Goal: Task Accomplishment & Management: Manage account settings

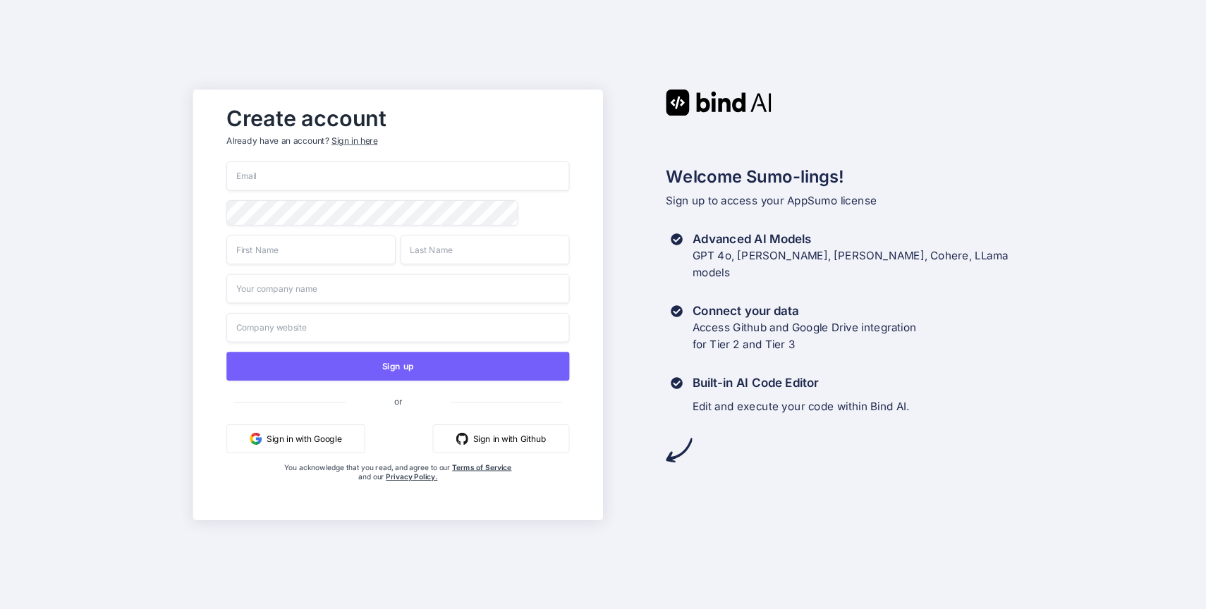
click at [409, 145] on div "Create account Already have an account? Sign in here" at bounding box center [397, 130] width 343 height 62
click at [194, 163] on div "Create account Already have an account? Sign in here Sign up or Sign in with Go…" at bounding box center [398, 305] width 410 height 431
click at [243, 171] on input "email" at bounding box center [397, 177] width 343 height 30
type input "[PERSON_NAME][EMAIL_ADDRESS][DOMAIN_NAME]"
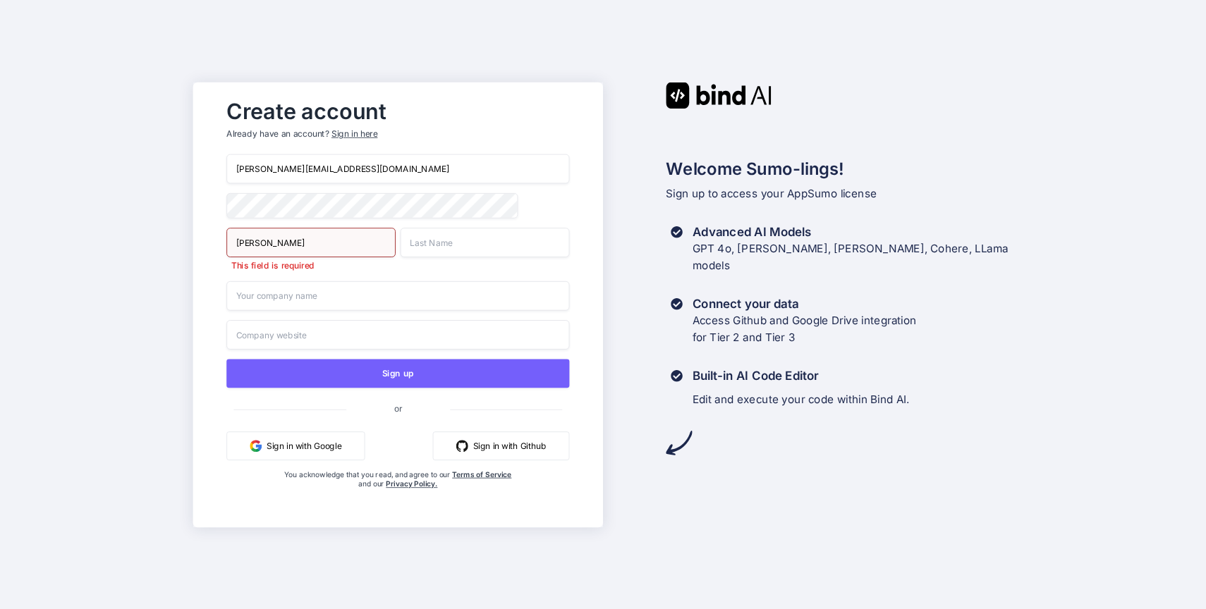
type input "Ankush"
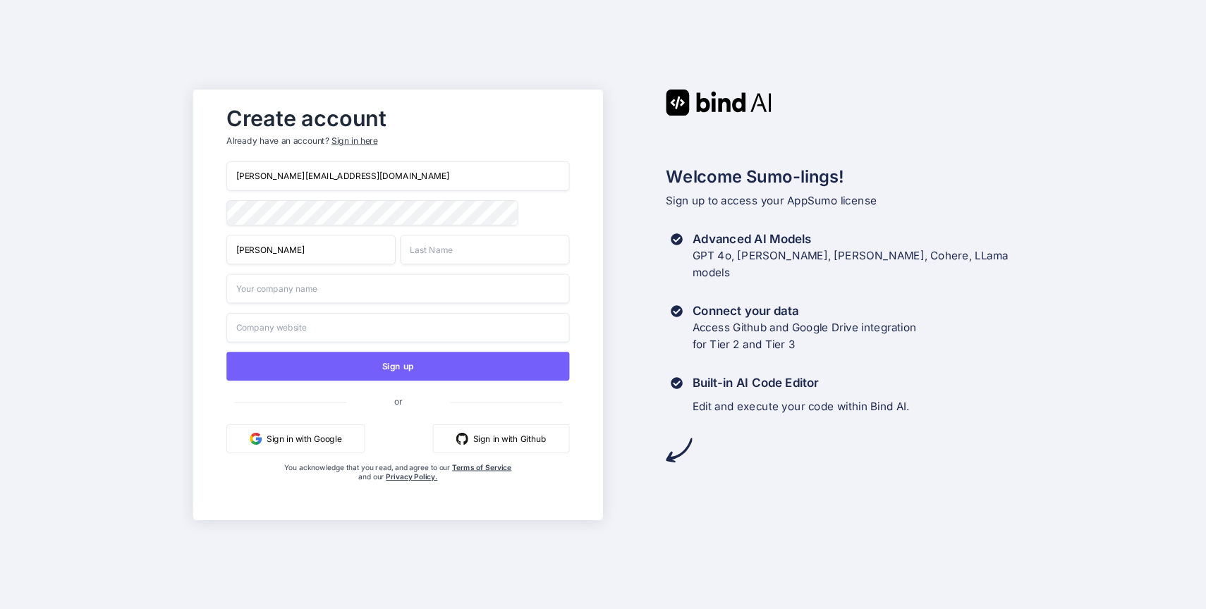
type input "m"
type input "Mittal"
type input "Thor Solutions Pvt Ltd"
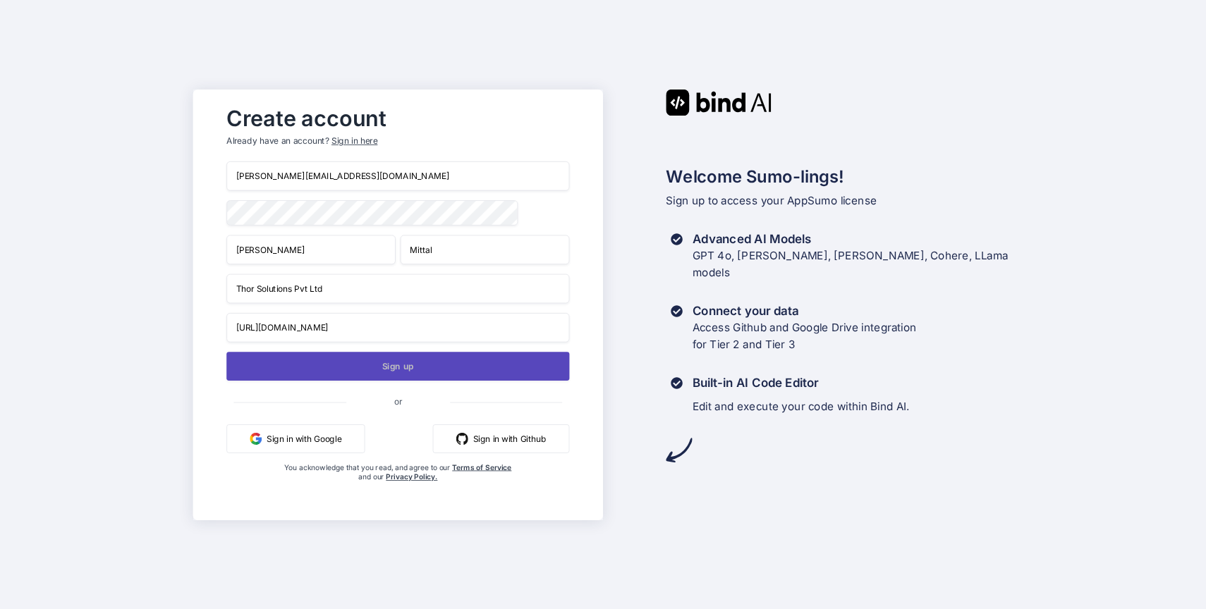
type input "https://thor.solutions"
click at [365, 372] on button "Sign up" at bounding box center [397, 366] width 343 height 29
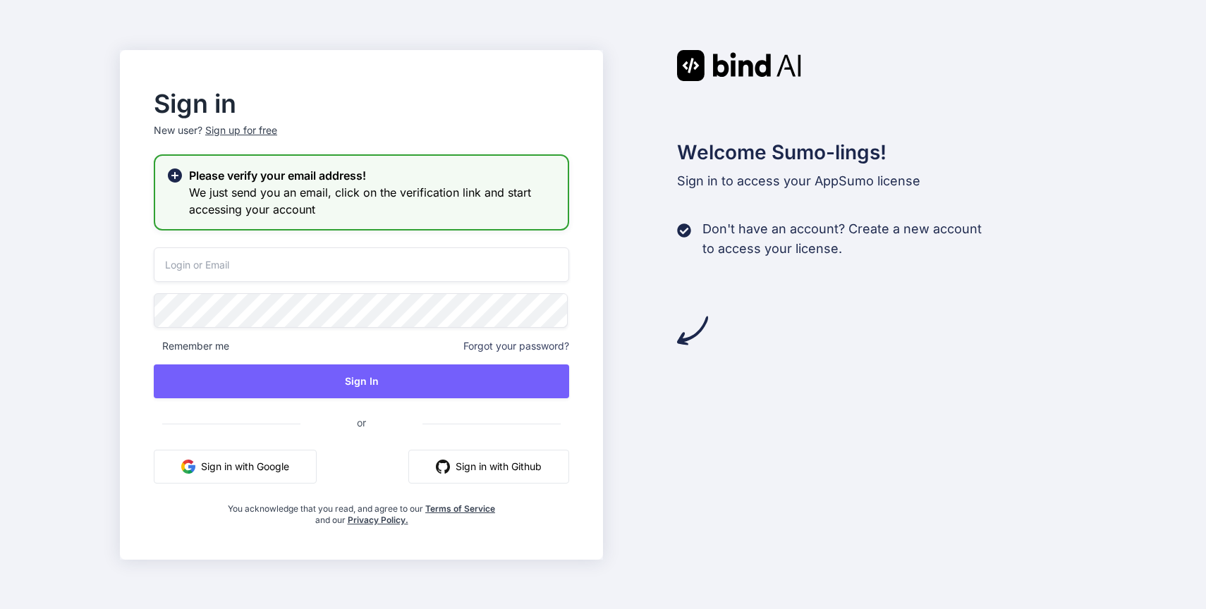
click at [370, 207] on h3 "We just send you an email, click on the verification link and start accessing y…" at bounding box center [372, 201] width 367 height 34
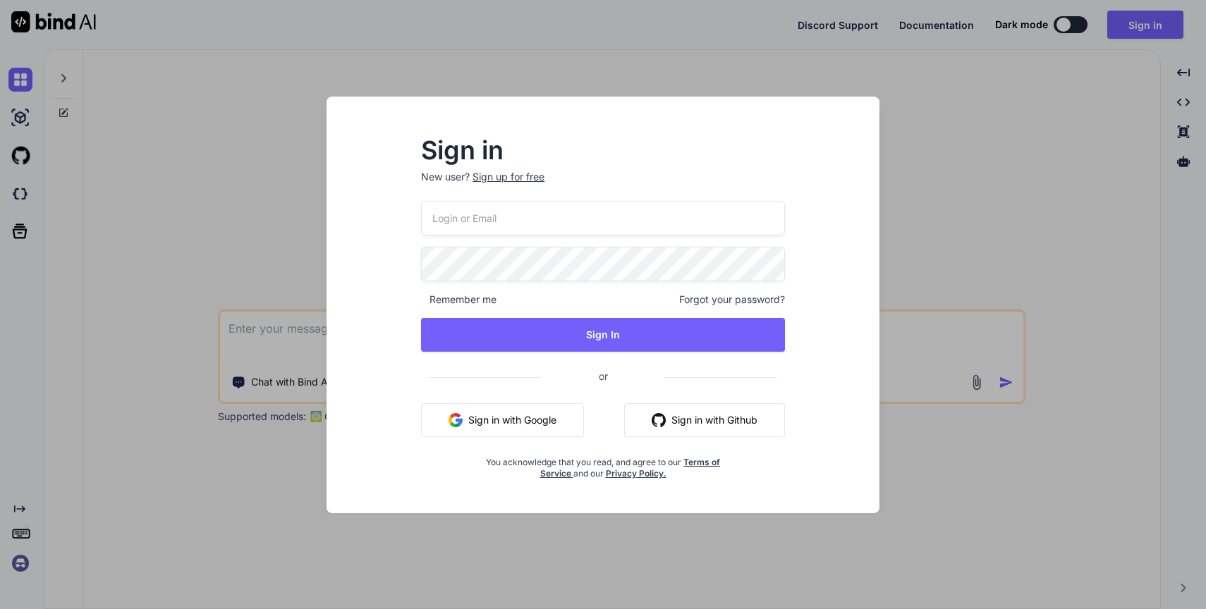
click at [471, 214] on input "email" at bounding box center [603, 218] width 364 height 35
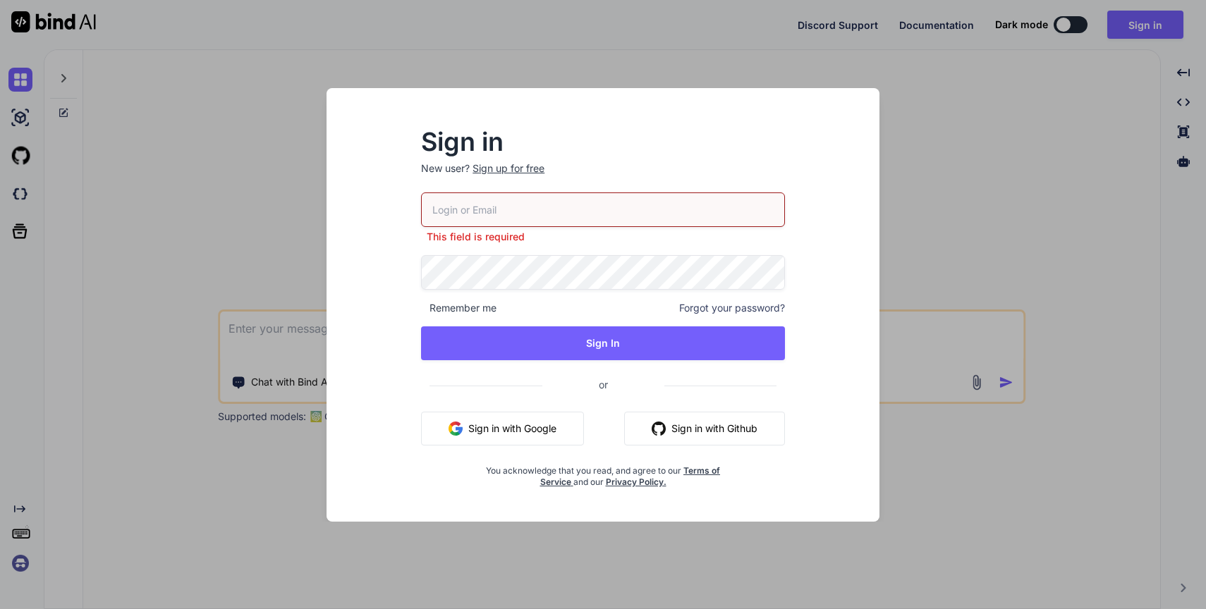
type input "ankush@thor.solutions"
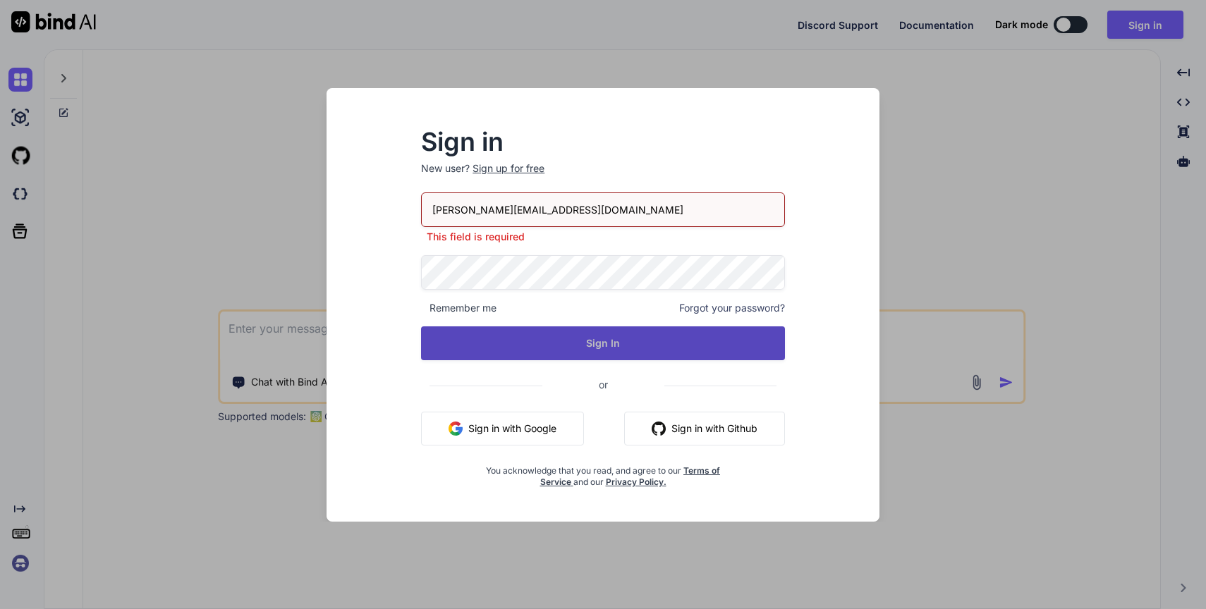
click at [595, 346] on button "Sign In" at bounding box center [603, 344] width 364 height 34
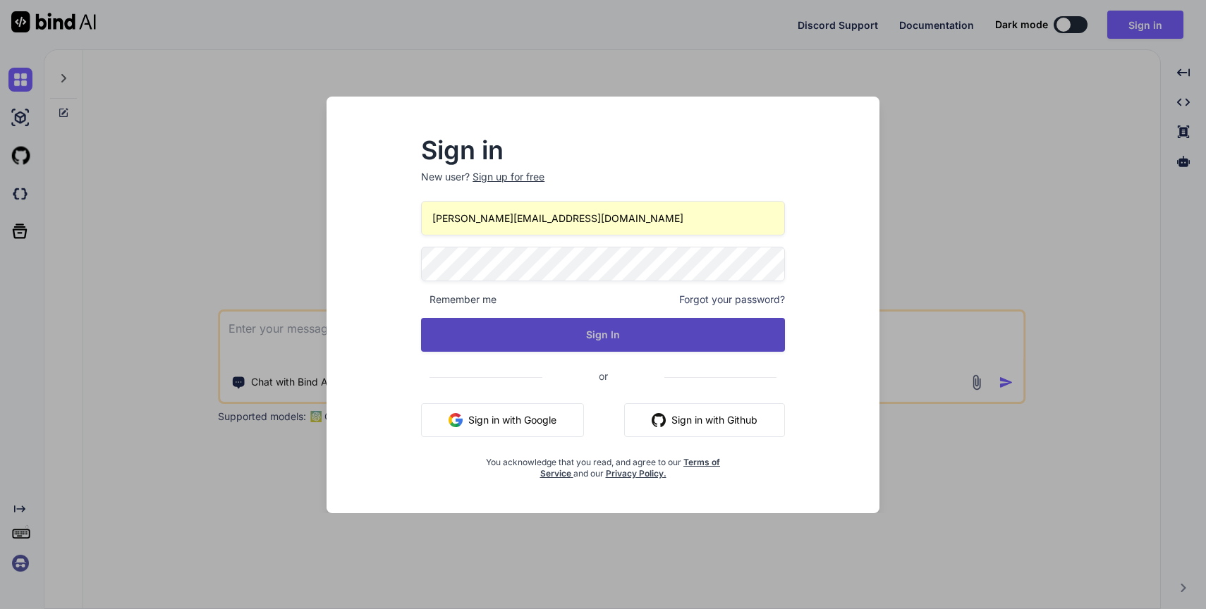
click at [566, 334] on button "Sign In" at bounding box center [603, 335] width 364 height 34
click at [561, 327] on button "Sign In" at bounding box center [603, 335] width 364 height 34
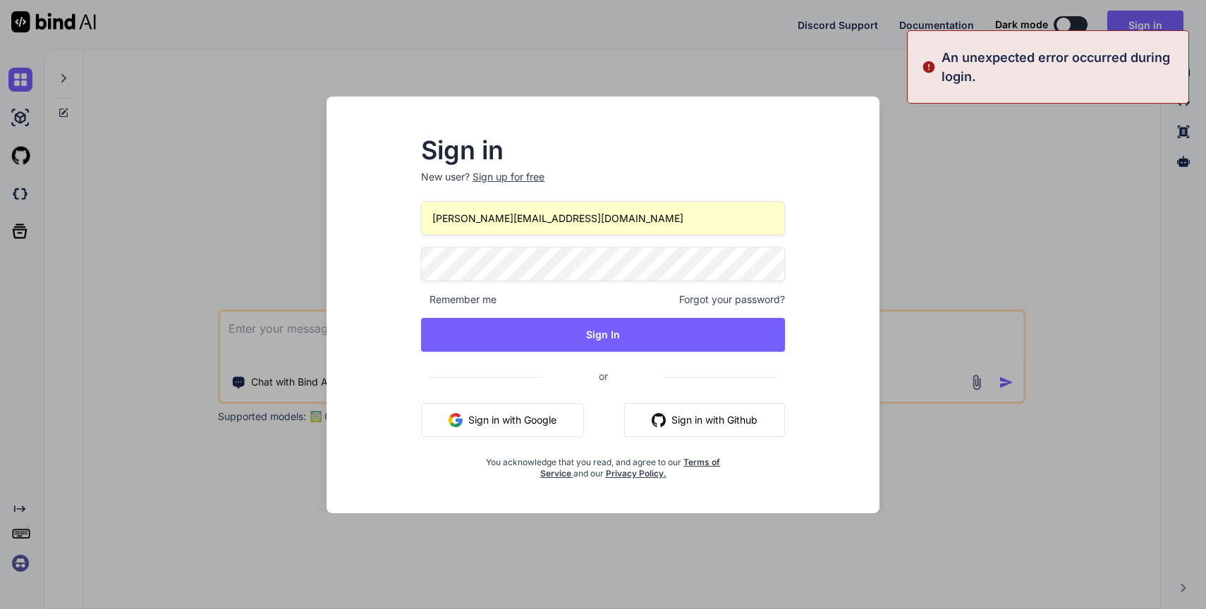
click at [595, 161] on h2 "Sign in" at bounding box center [603, 150] width 364 height 23
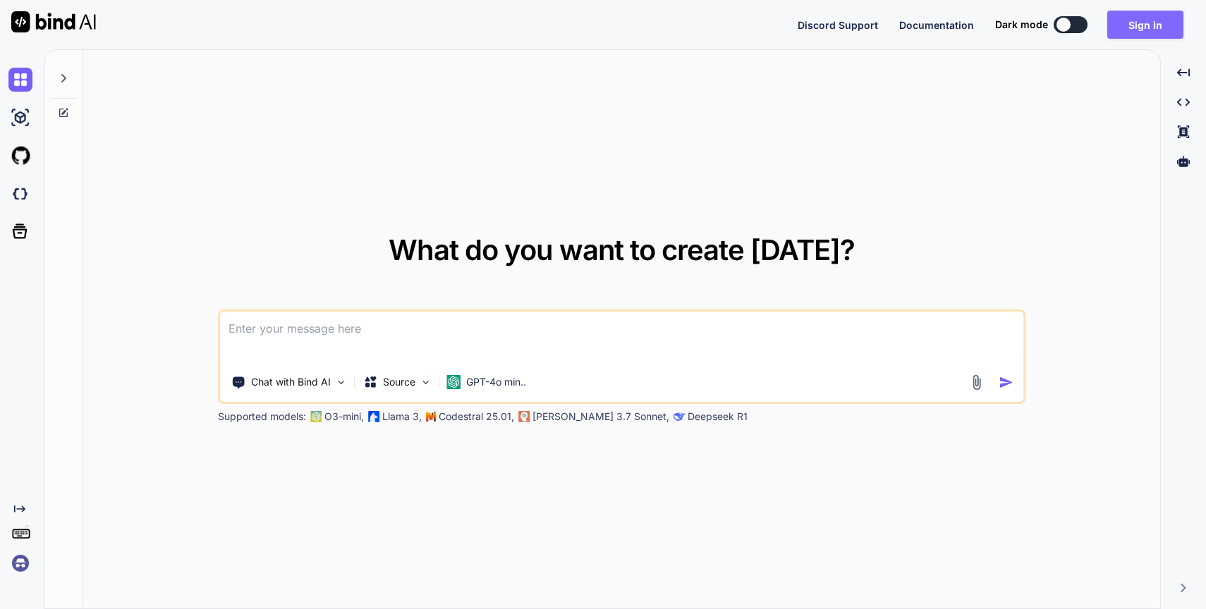
click at [1148, 25] on button "Sign in" at bounding box center [1145, 25] width 76 height 28
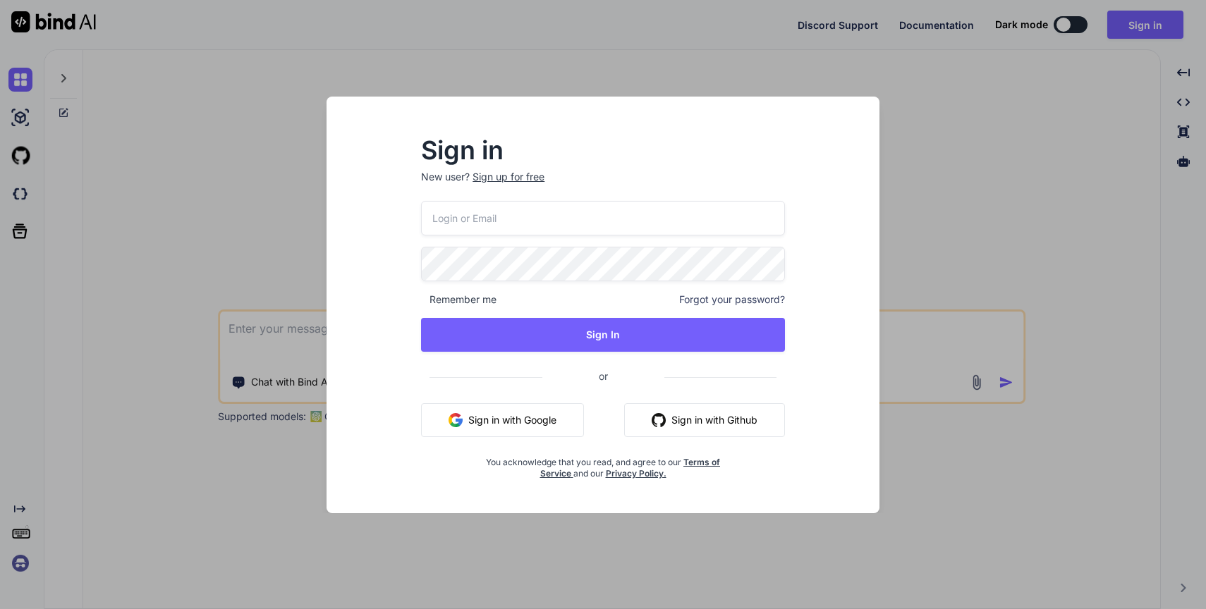
click at [621, 212] on input "email" at bounding box center [603, 218] width 364 height 35
type input "[PERSON_NAME][EMAIL_ADDRESS][DOMAIN_NAME]"
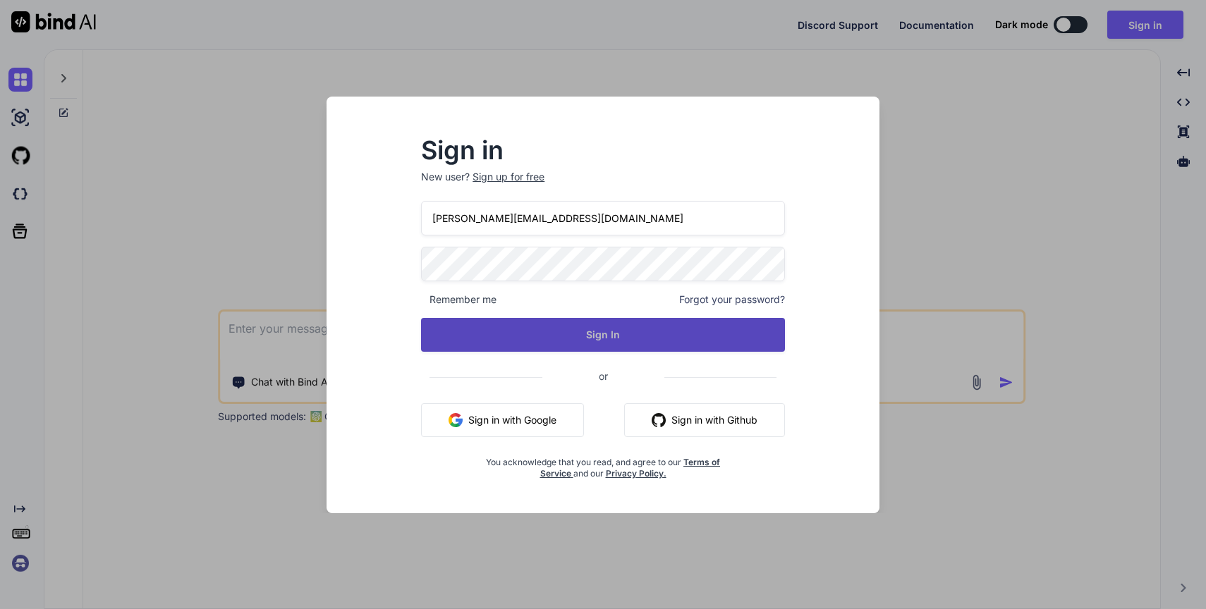
click at [573, 326] on button "Sign In" at bounding box center [603, 335] width 364 height 34
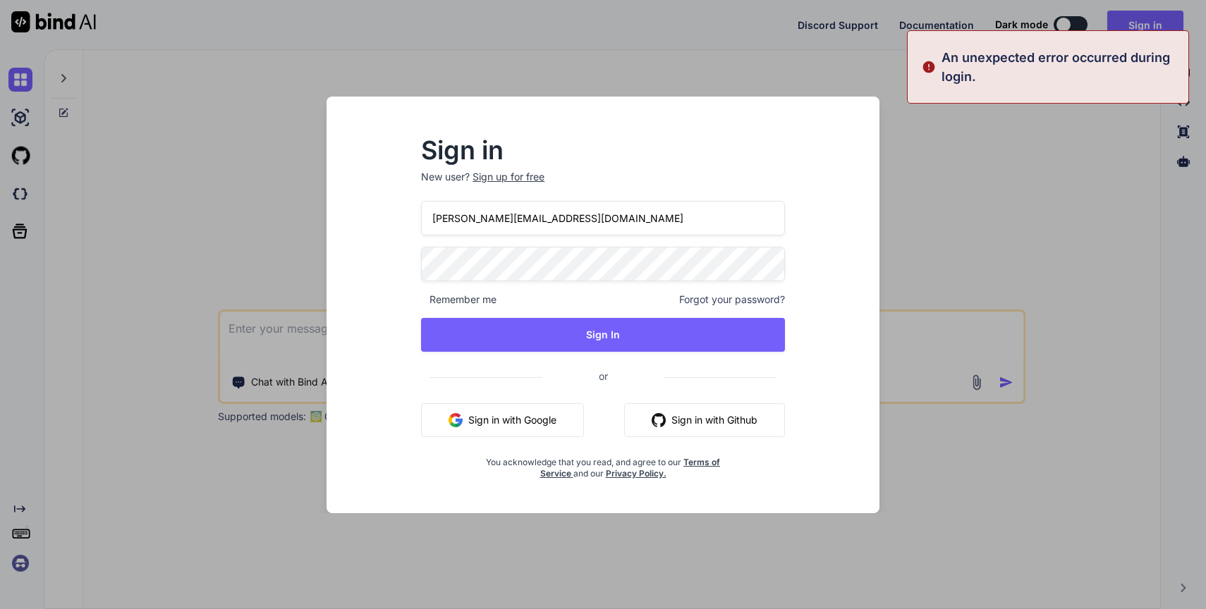
click at [638, 192] on p "New user? Sign up for free" at bounding box center [603, 185] width 364 height 31
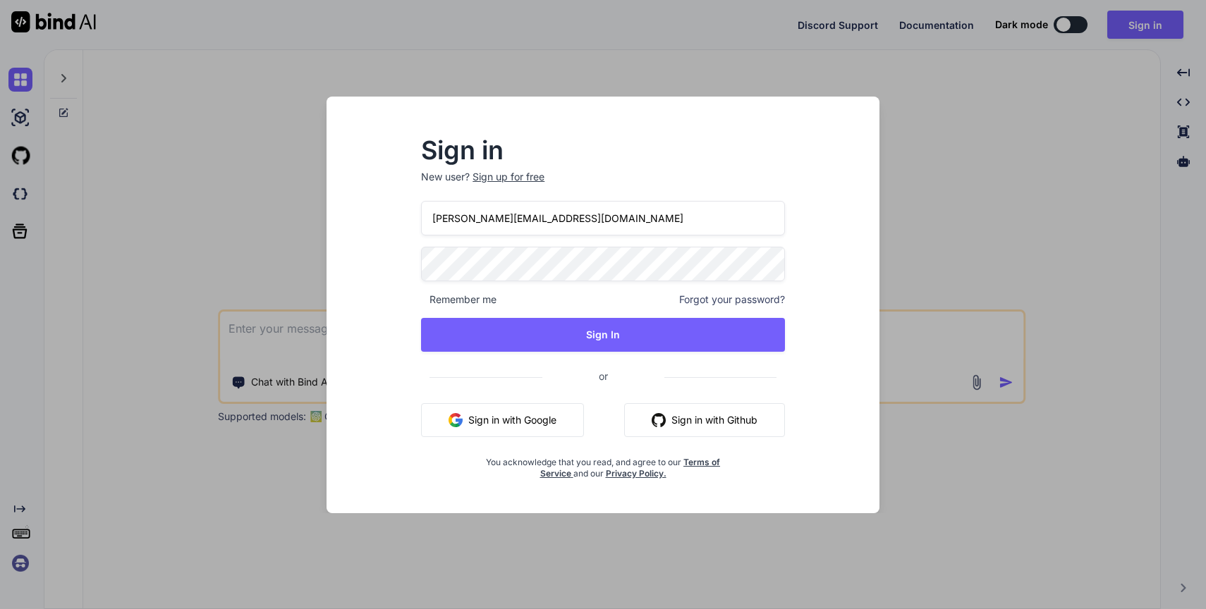
click at [638, 188] on p "New user? Sign up for free" at bounding box center [603, 185] width 364 height 31
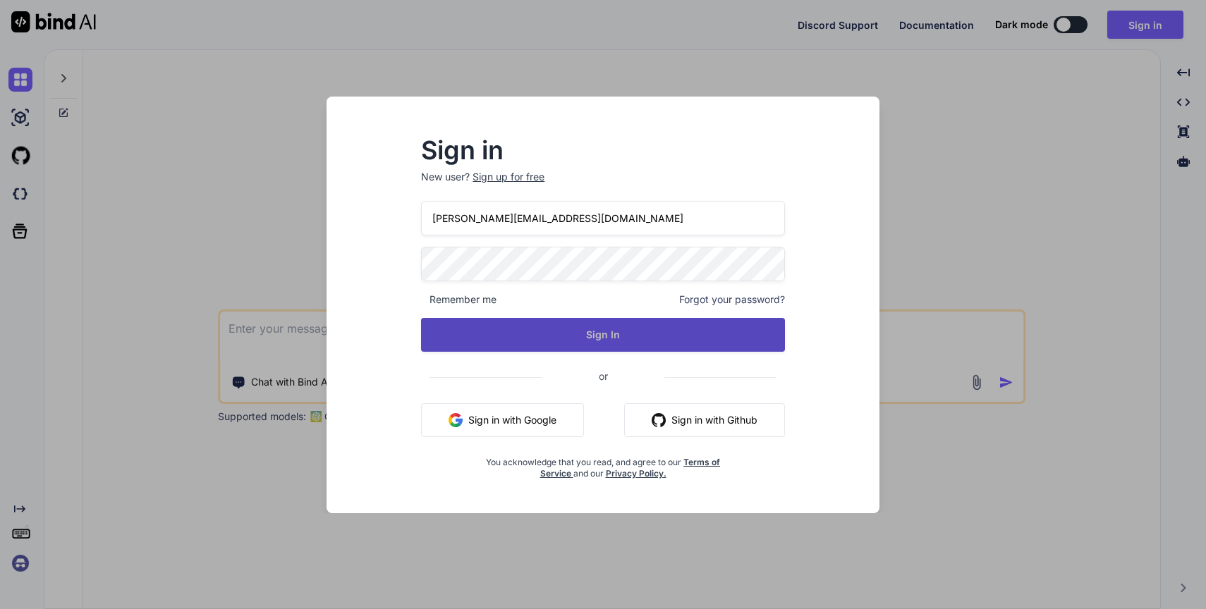
click at [572, 327] on button "Sign In" at bounding box center [603, 335] width 364 height 34
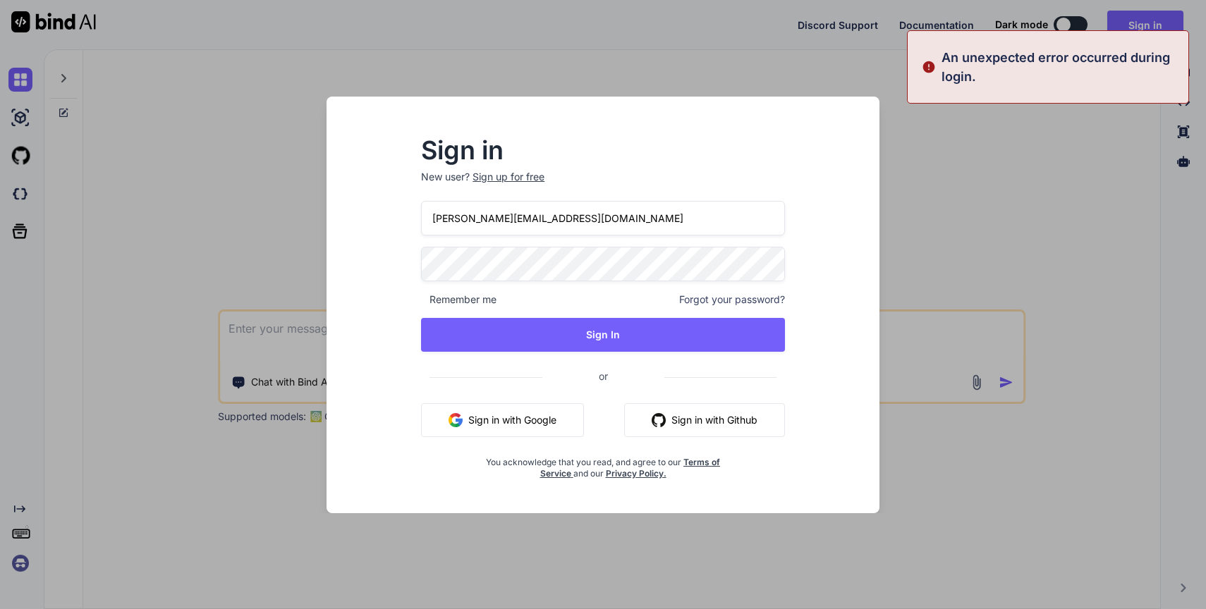
click at [927, 115] on div "Sign in New user? Sign up for free ankush@thor.solutions Remember me Forgot you…" at bounding box center [603, 304] width 1206 height 609
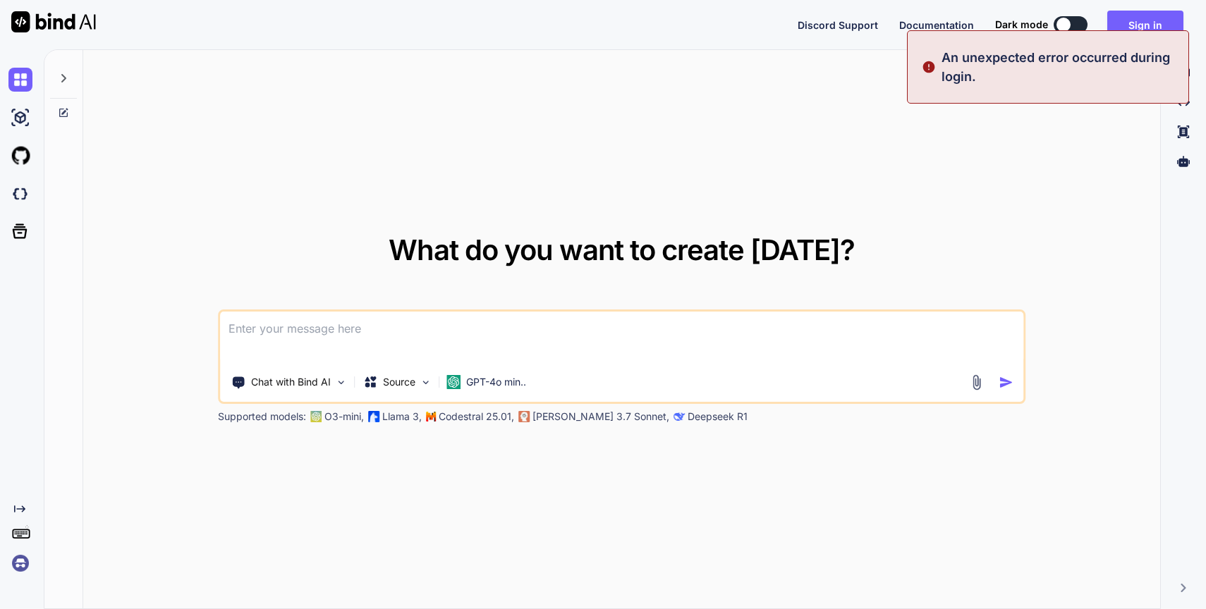
click at [548, 177] on div "What do you want to create today? Chat with Bind AI Source GPT-4o min.. Support…" at bounding box center [621, 330] width 1077 height 560
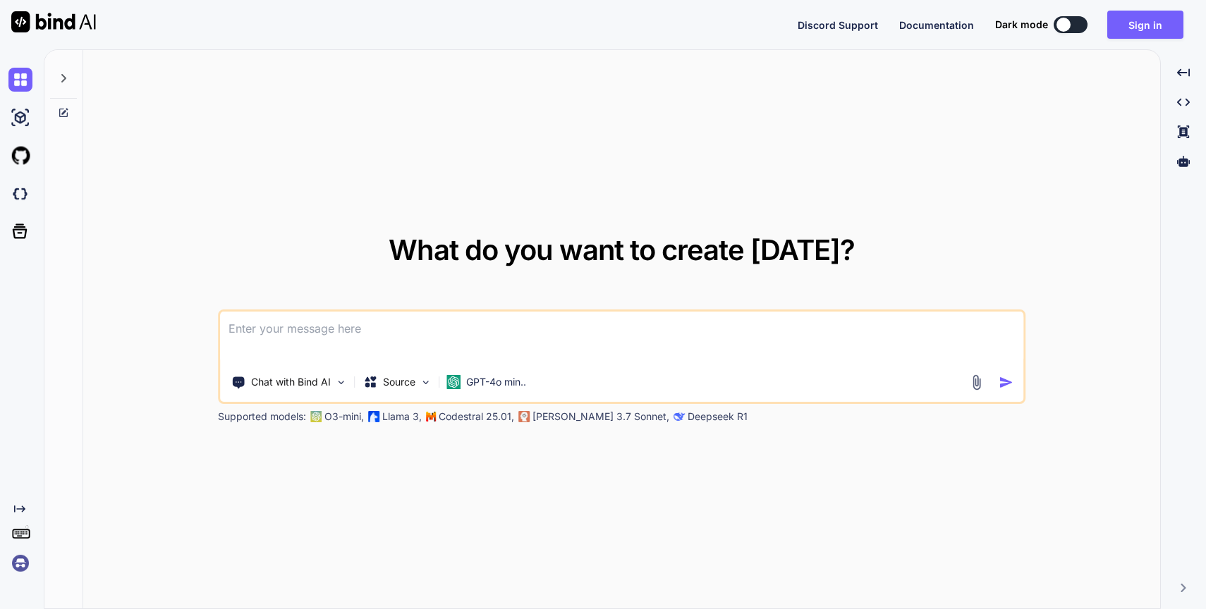
click at [22, 26] on img at bounding box center [53, 21] width 85 height 21
click at [25, 561] on img at bounding box center [20, 564] width 24 height 24
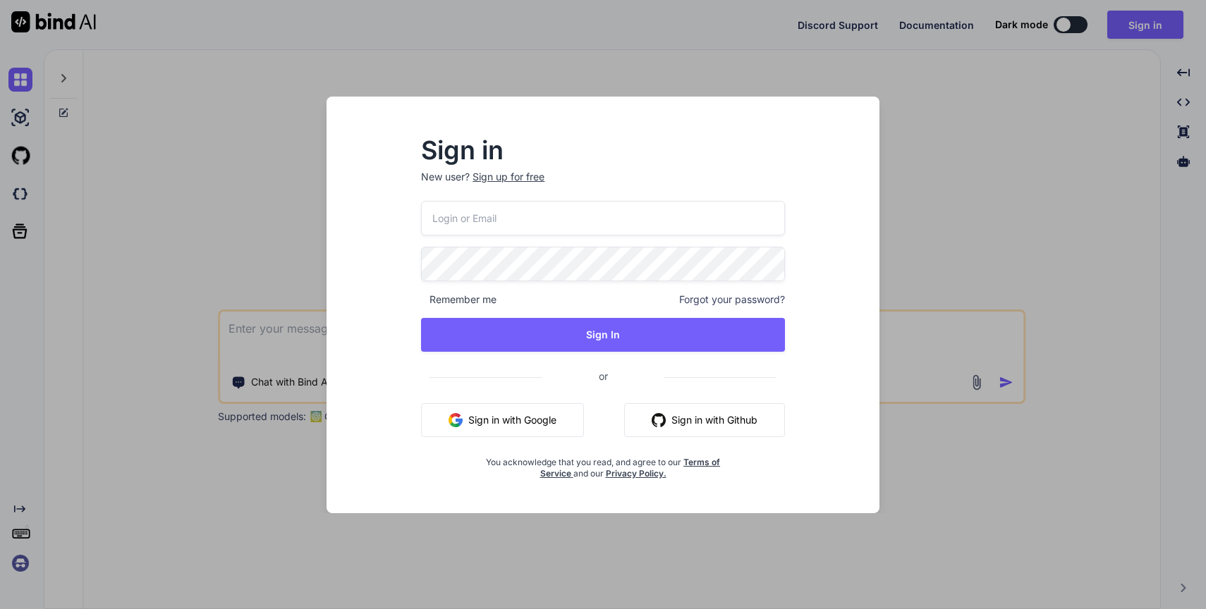
click at [574, 215] on input "email" at bounding box center [603, 218] width 364 height 35
type input "[PERSON_NAME][EMAIL_ADDRESS][DOMAIN_NAME]"
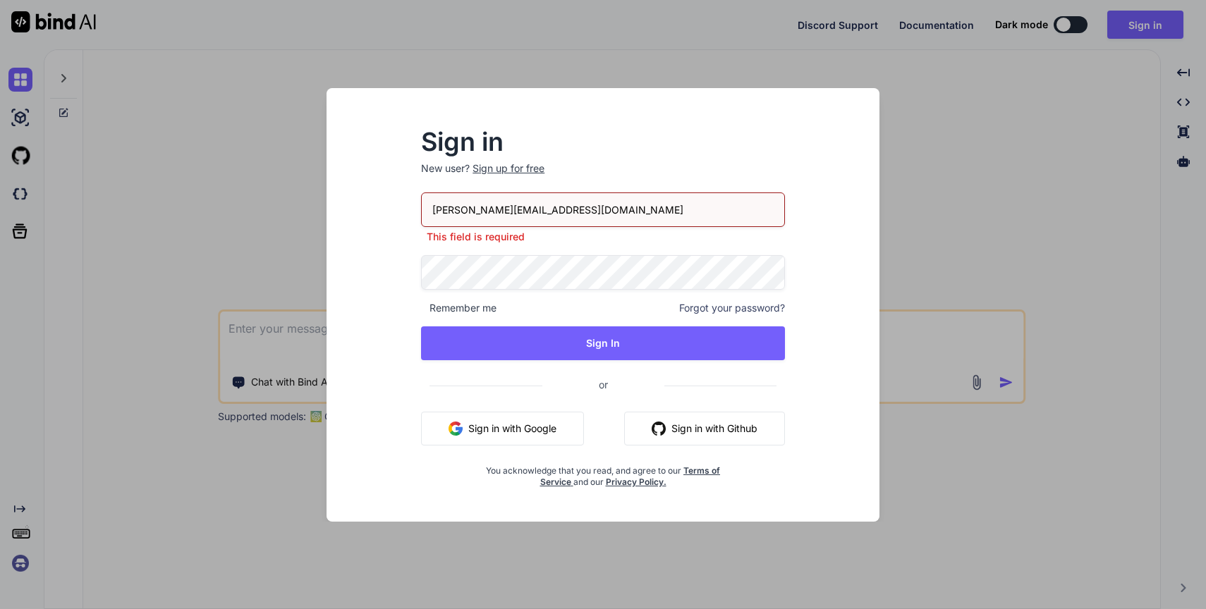
click at [419, 255] on div "Sign in New user? Sign up for free ankush@thor.solutions This field is required…" at bounding box center [602, 309] width 409 height 358
click at [384, 272] on div "Sign in New user? Sign up for free ankush@thor.solutions This field is required…" at bounding box center [603, 318] width 530 height 408
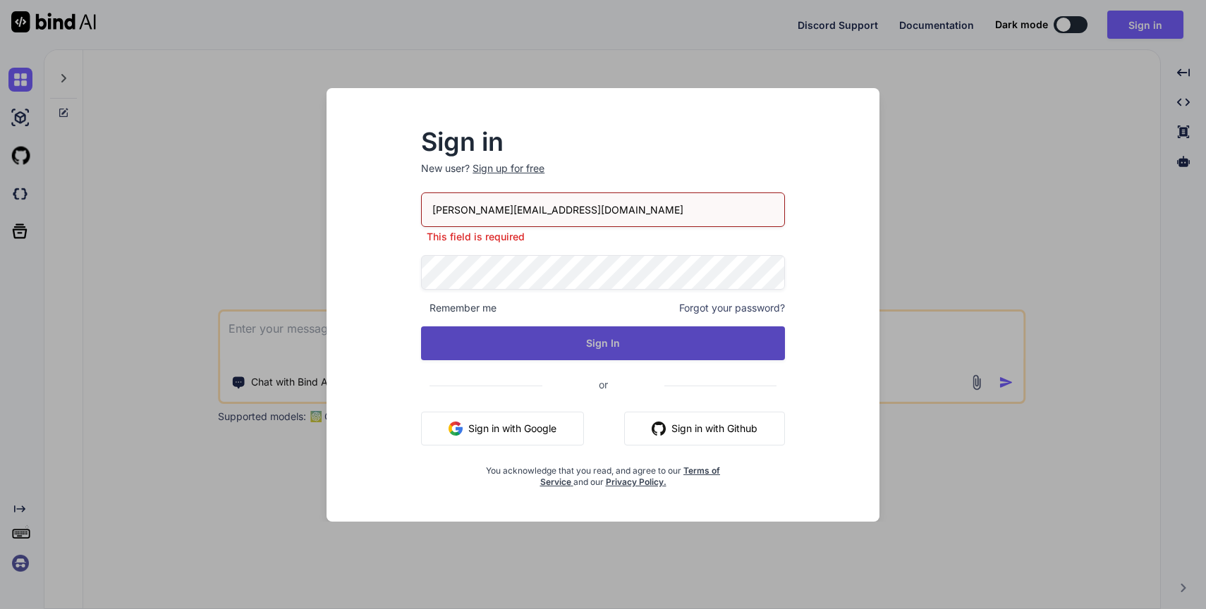
click at [593, 336] on button "Sign In" at bounding box center [603, 344] width 364 height 34
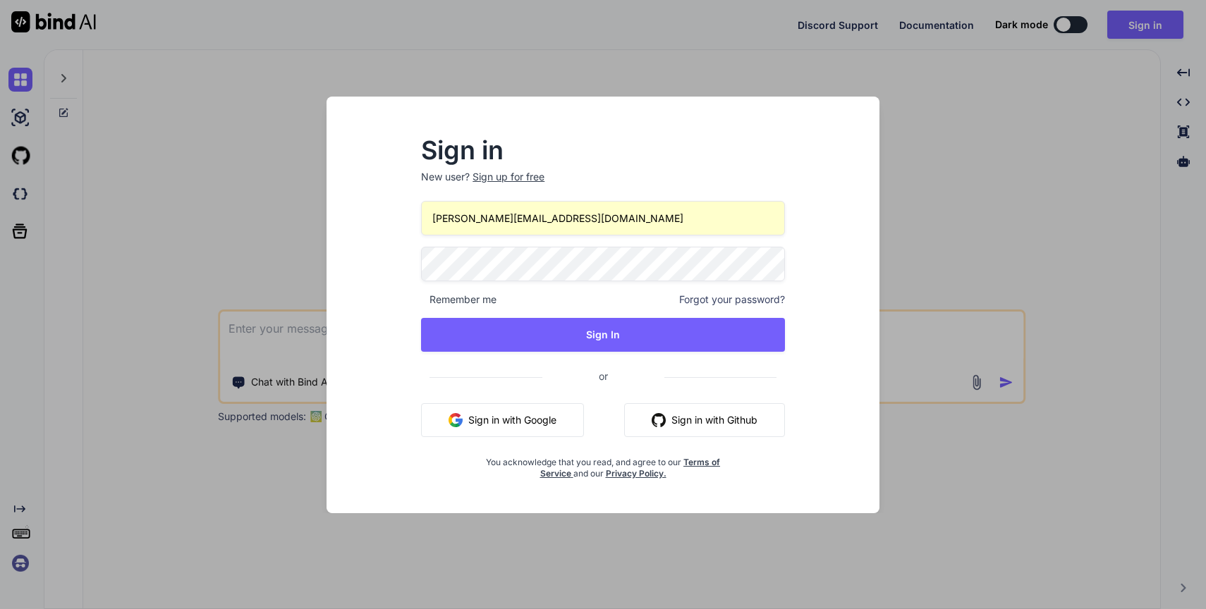
click at [603, 205] on input "[PERSON_NAME][EMAIL_ADDRESS][DOMAIN_NAME]" at bounding box center [603, 218] width 364 height 35
click at [607, 193] on p "New user? Sign up for free" at bounding box center [603, 185] width 364 height 31
click at [387, 237] on div "Sign in New user? Sign up for free ankush@thor.solutions Remember me Forgot you…" at bounding box center [603, 317] width 530 height 391
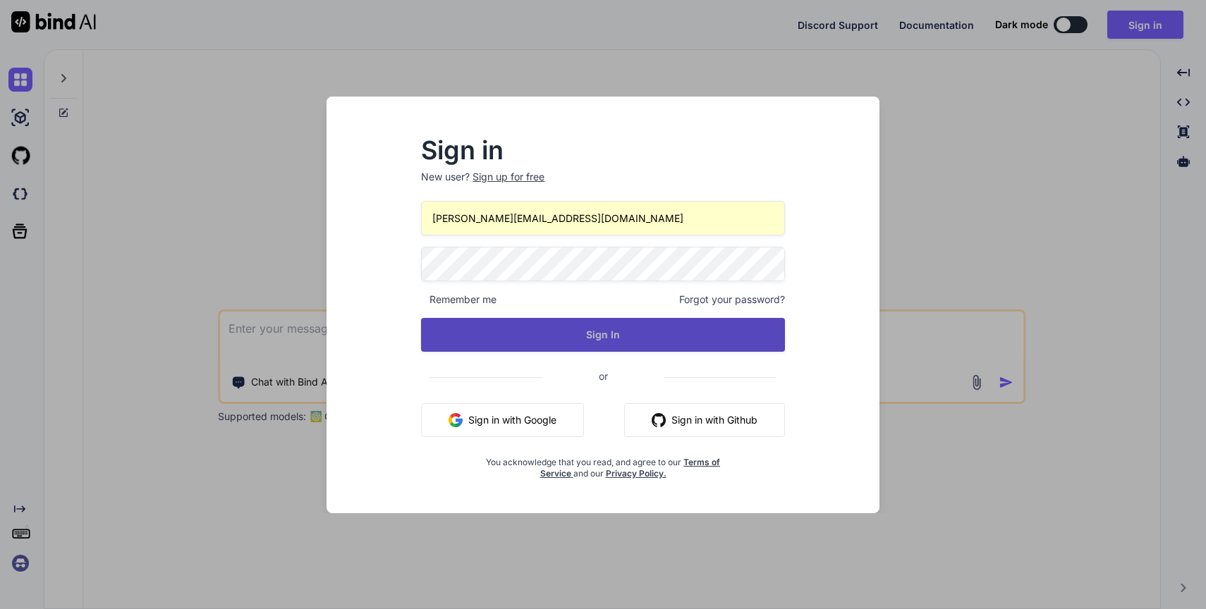
click at [582, 327] on button "Sign In" at bounding box center [603, 335] width 364 height 34
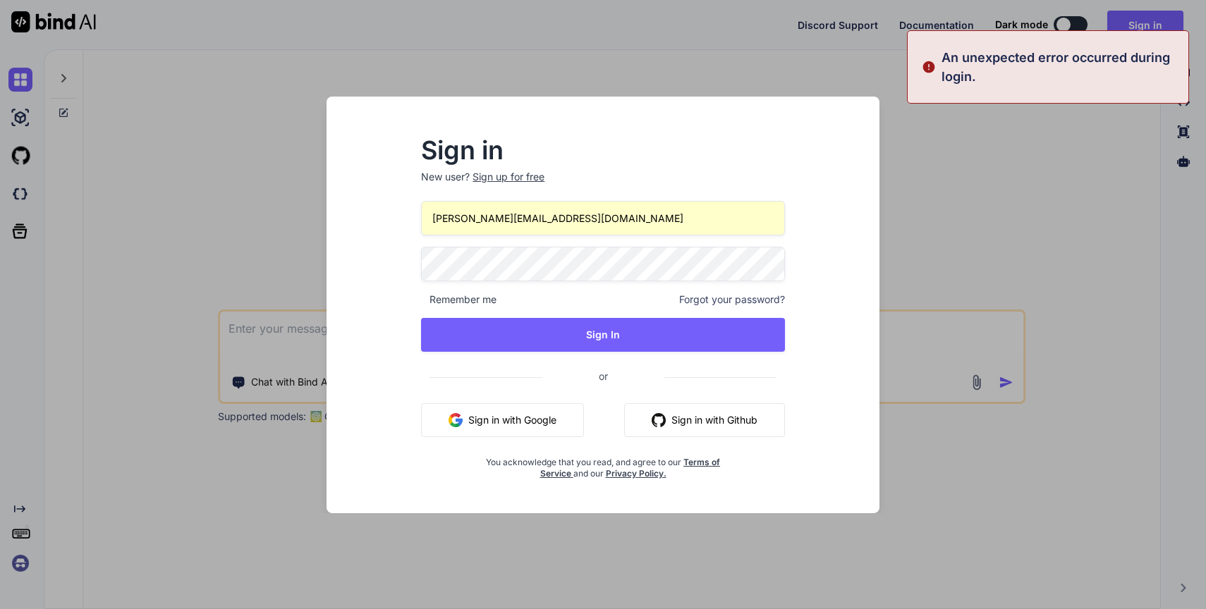
click at [396, 216] on div "Sign in New user? Sign up for free ankush@thor.solutions Remember me Forgot you…" at bounding box center [603, 317] width 530 height 391
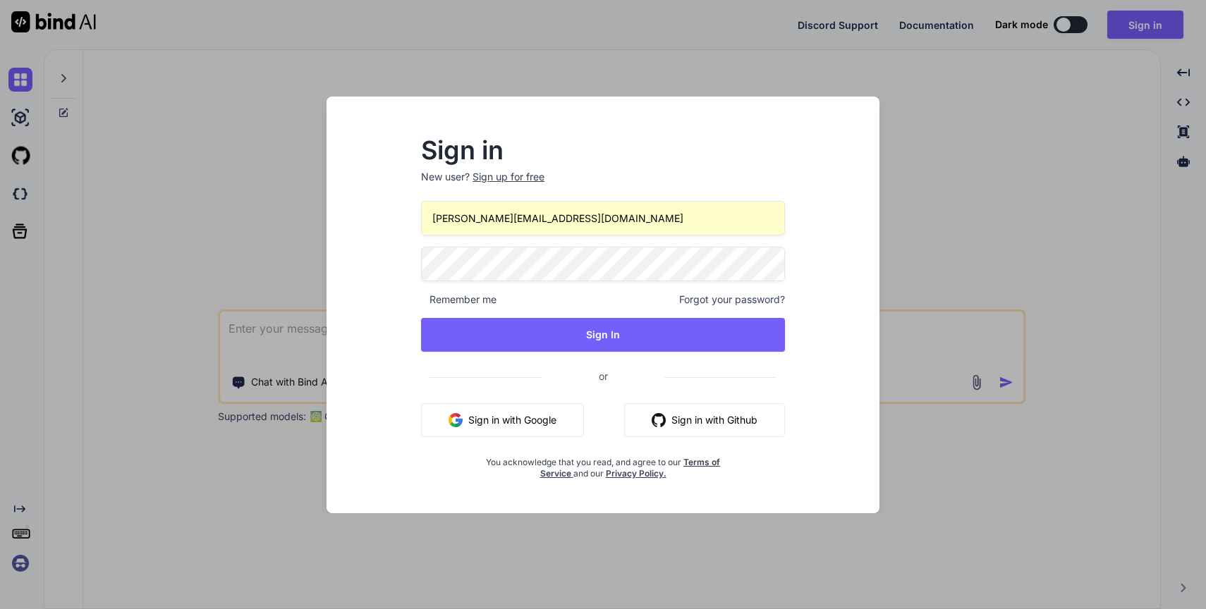
click at [540, 422] on button "Sign in with Google" at bounding box center [502, 420] width 163 height 34
click at [465, 28] on div "Sign in New user? Sign up for free ankush@thor.solutions Remember me Forgot you…" at bounding box center [603, 304] width 1206 height 609
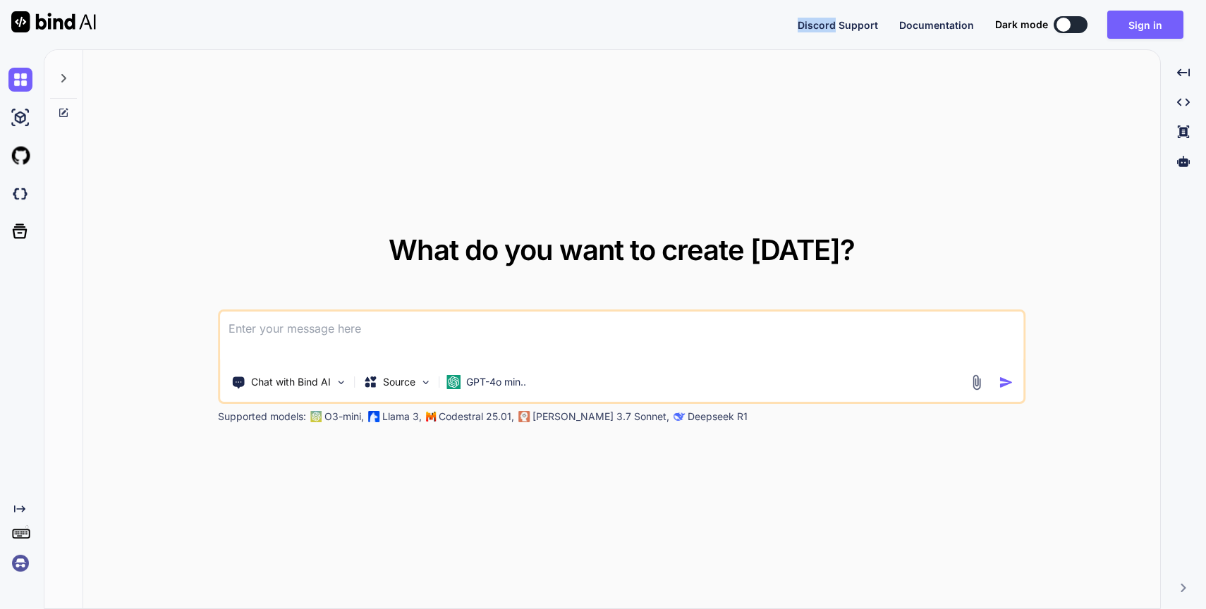
click at [465, 28] on div "Discord Support Documentation Dark mode Sign in Created with Pixso." at bounding box center [603, 24] width 1206 height 49
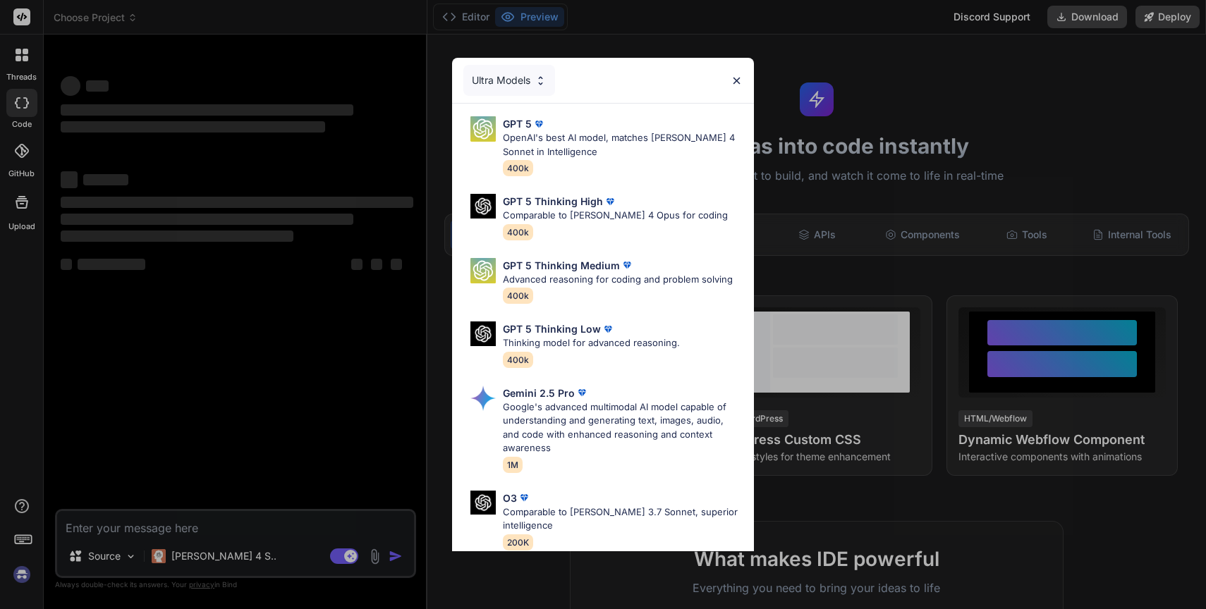
click at [19, 579] on div "Ultra Models GPT 5 OpenAI's best AI model, matches Claude 4 Sonnet in Intellige…" at bounding box center [603, 304] width 1206 height 609
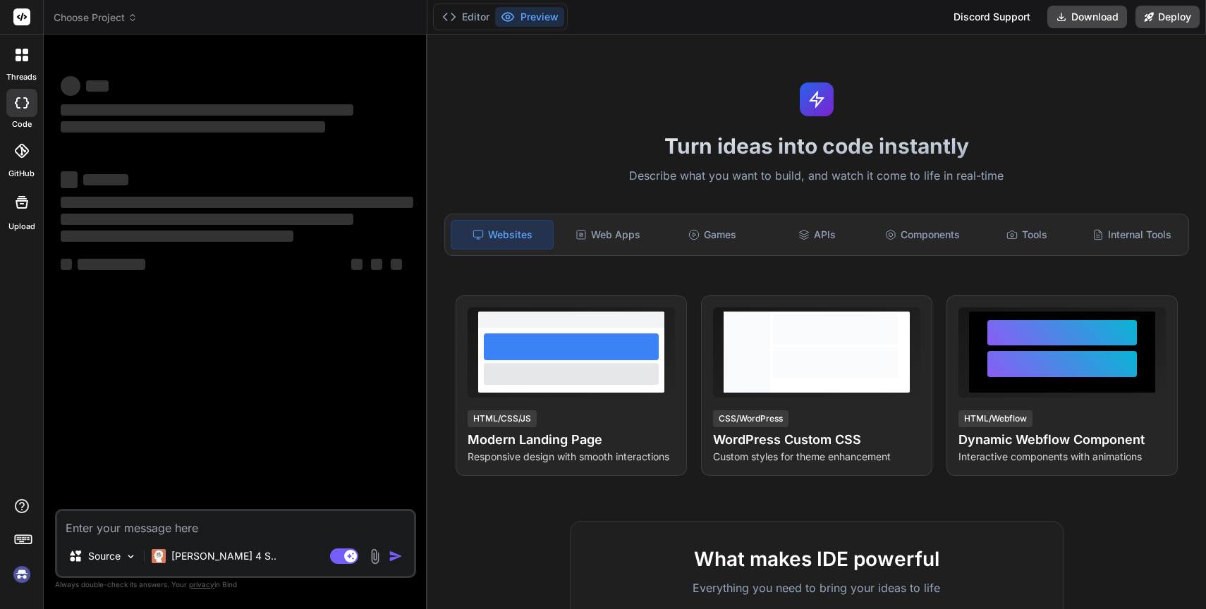
click at [18, 575] on img at bounding box center [22, 575] width 24 height 24
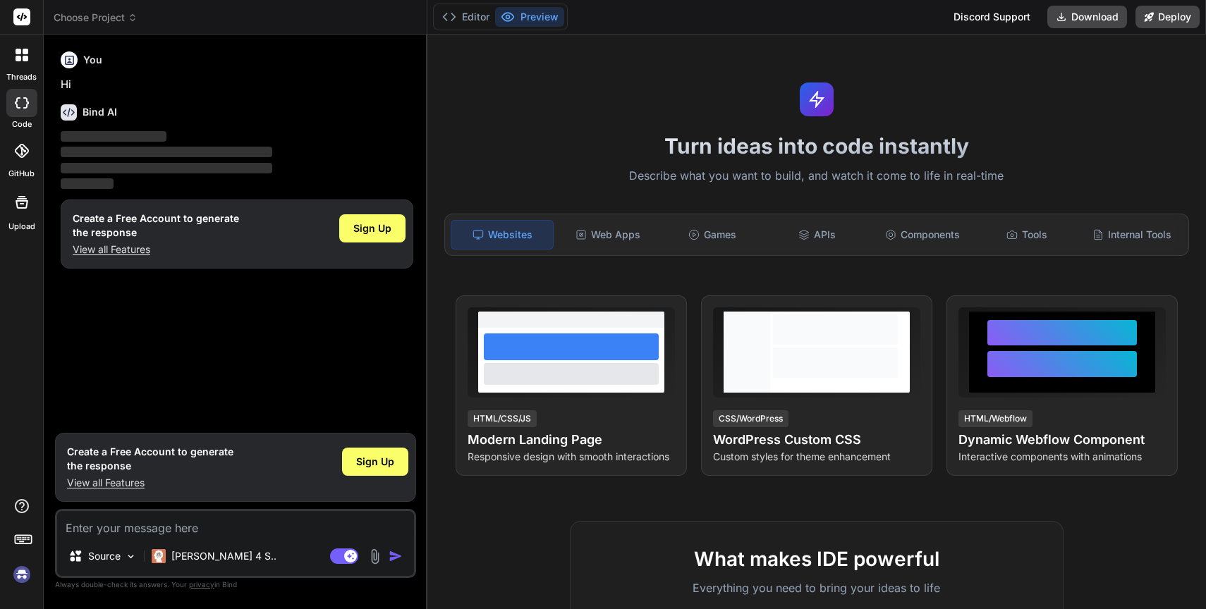
type textarea "x"
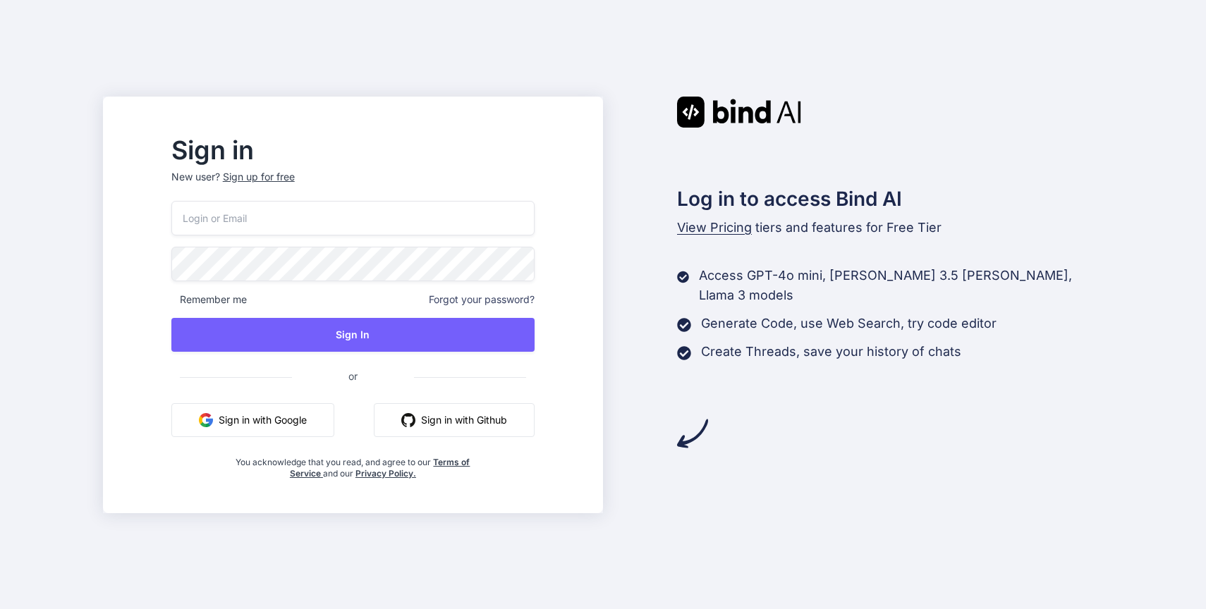
click at [430, 218] on input "email" at bounding box center [352, 218] width 363 height 35
type input "[PERSON_NAME][EMAIL_ADDRESS][DOMAIN_NAME]"
click at [413, 366] on span "or" at bounding box center [353, 376] width 122 height 35
click at [413, 355] on div "[PERSON_NAME][EMAIL_ADDRESS][DOMAIN_NAME] Remember me Forgot your password? Sig…" at bounding box center [352, 340] width 363 height 279
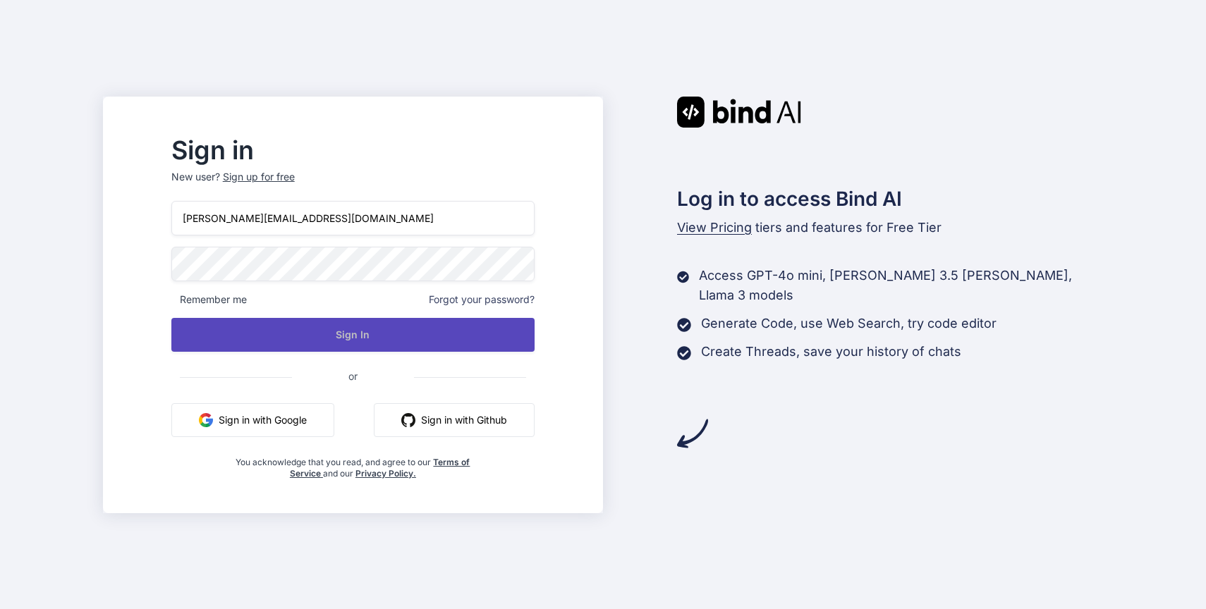
click at [413, 342] on button "Sign In" at bounding box center [352, 335] width 363 height 34
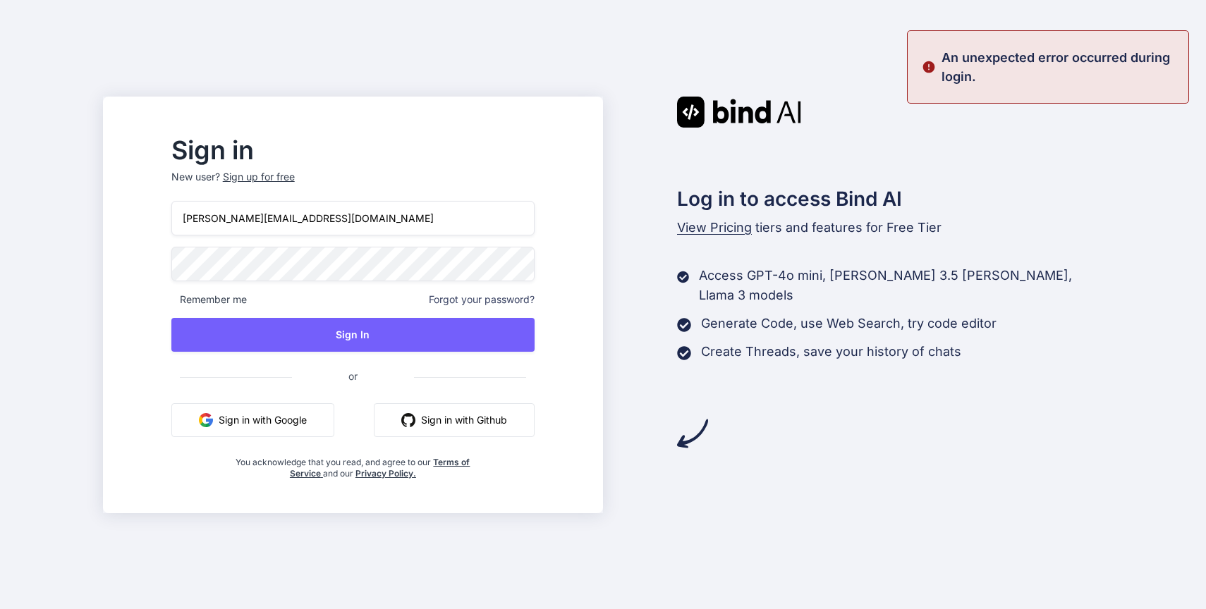
click at [606, 87] on div "Sign in New user? Sign up for free [PERSON_NAME][EMAIL_ADDRESS][DOMAIN_NAME] Re…" at bounding box center [603, 304] width 1206 height 609
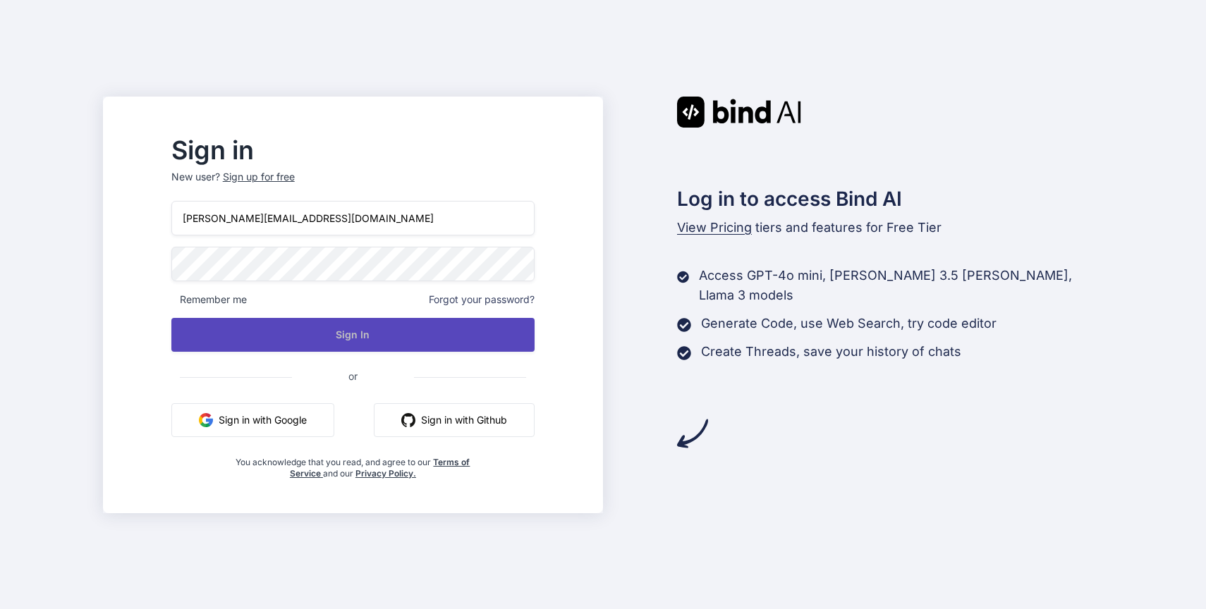
click at [472, 343] on button "Sign In" at bounding box center [352, 335] width 363 height 34
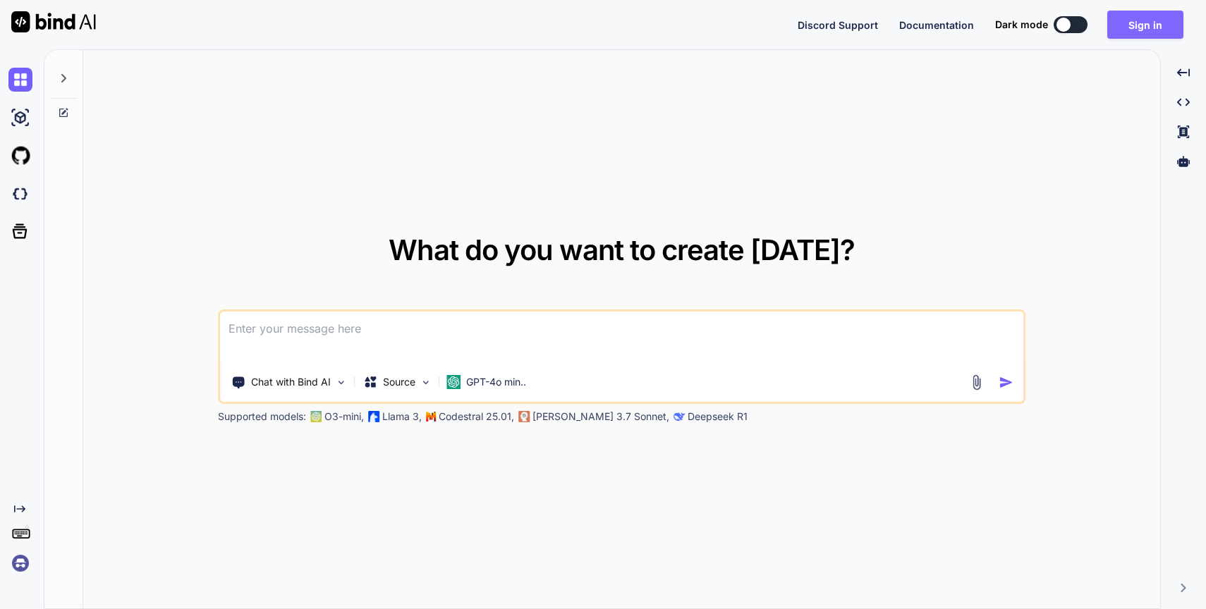
click at [1145, 25] on button "Sign in" at bounding box center [1145, 25] width 76 height 28
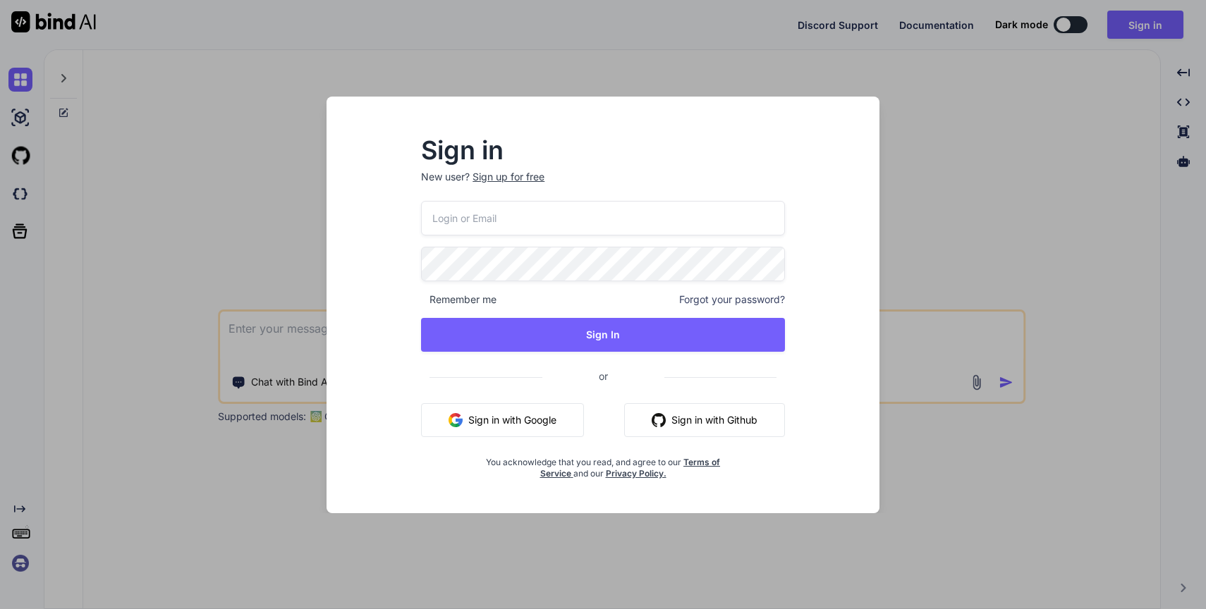
click at [603, 222] on input "email" at bounding box center [603, 218] width 364 height 35
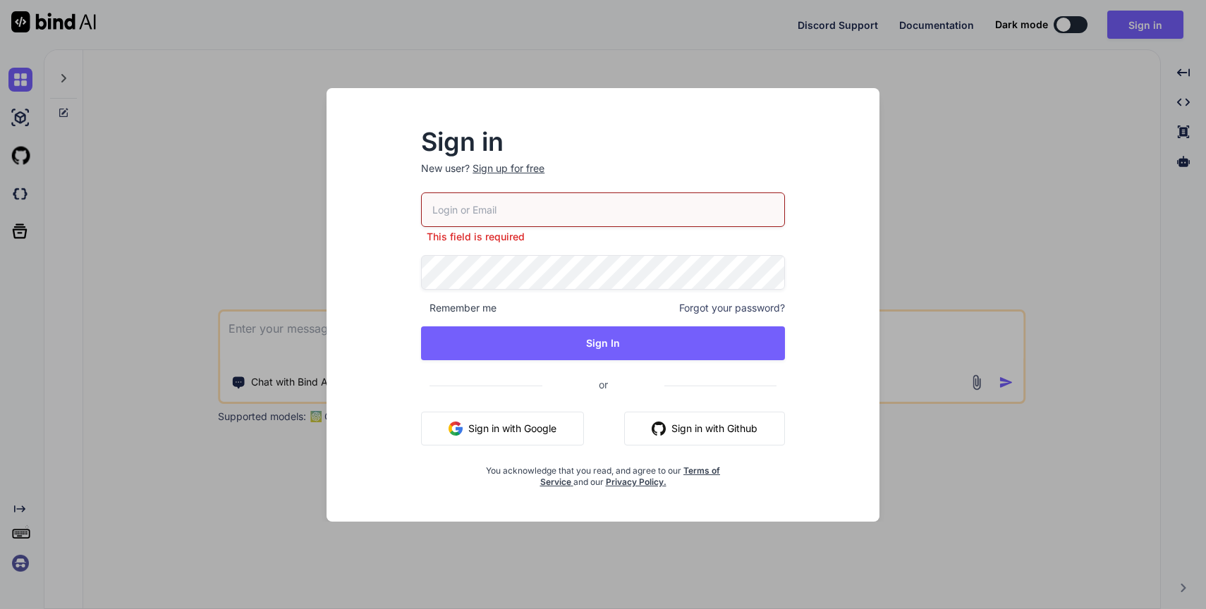
type input "[PERSON_NAME][EMAIL_ADDRESS][DOMAIN_NAME]"
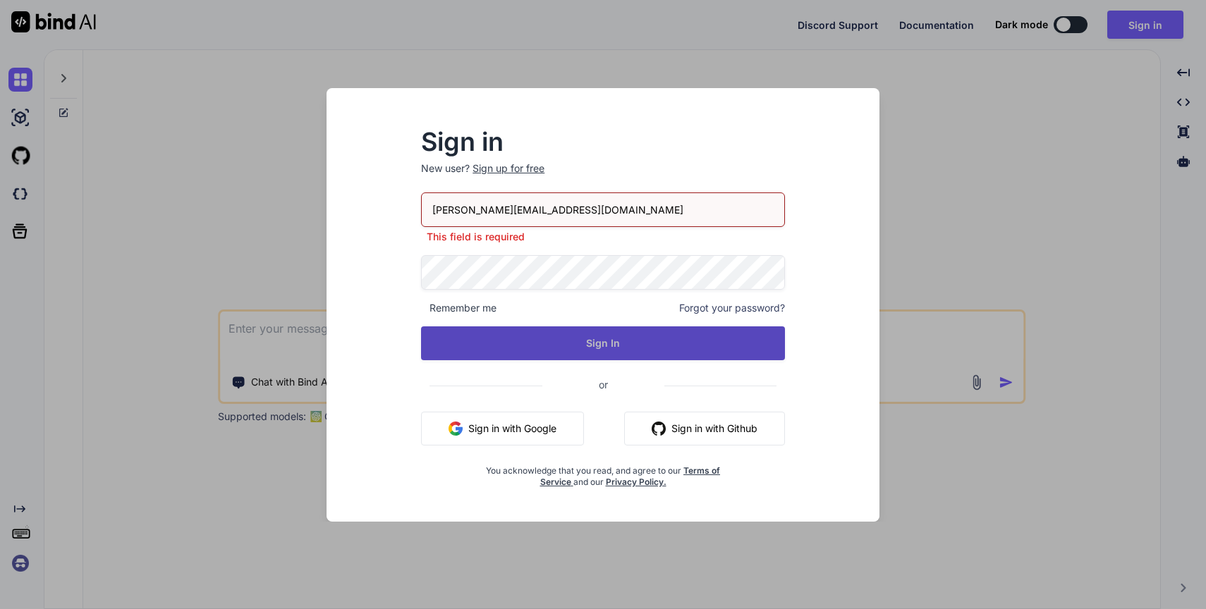
click at [591, 346] on button "Sign In" at bounding box center [603, 344] width 364 height 34
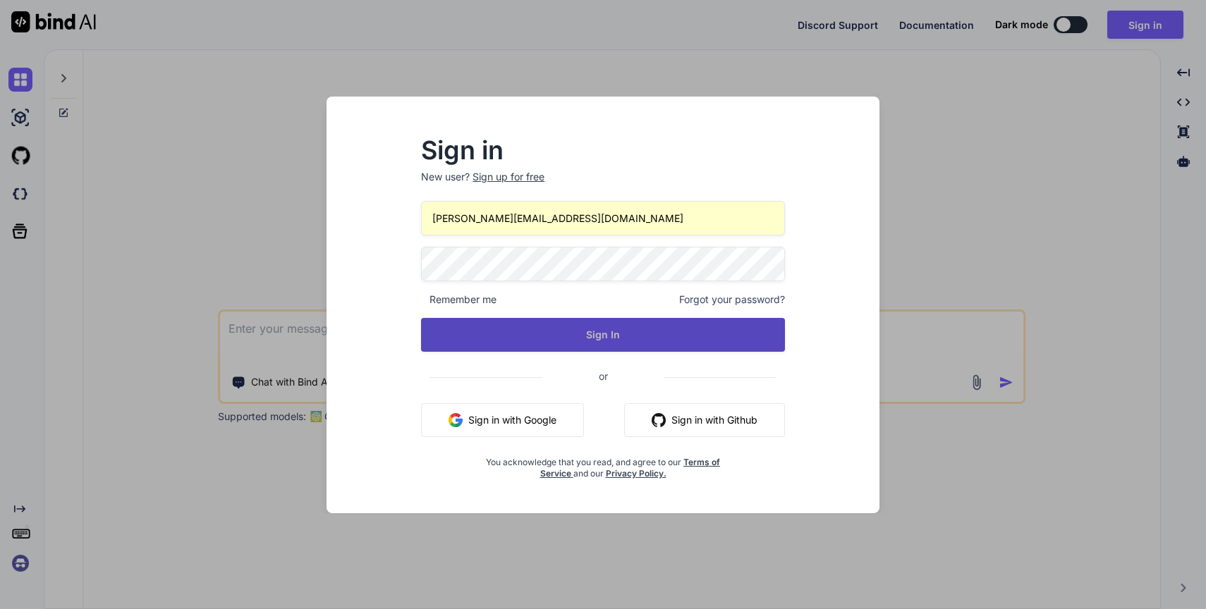
click at [755, 339] on button "Sign In" at bounding box center [603, 335] width 364 height 34
click at [664, 324] on button "Sign In" at bounding box center [603, 335] width 364 height 34
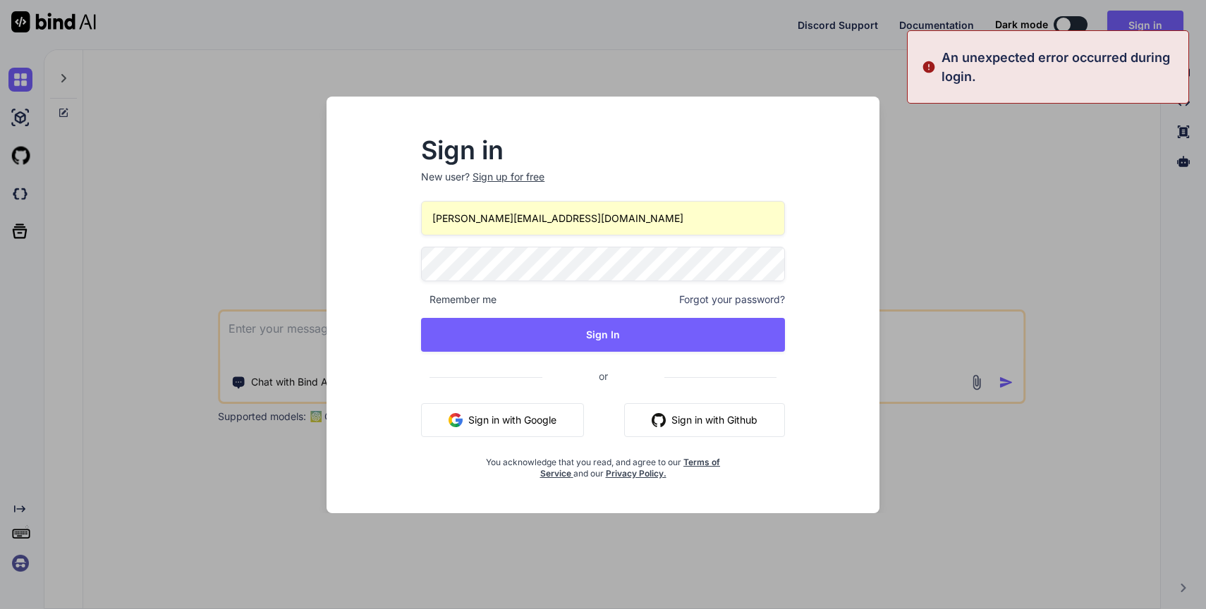
click at [1023, 49] on p "An unexpected error occurred during login." at bounding box center [1061, 67] width 238 height 38
copy p "An unexpected error occurred during login."
click at [761, 166] on div "Sign in New user? Sign up for free" at bounding box center [603, 170] width 364 height 62
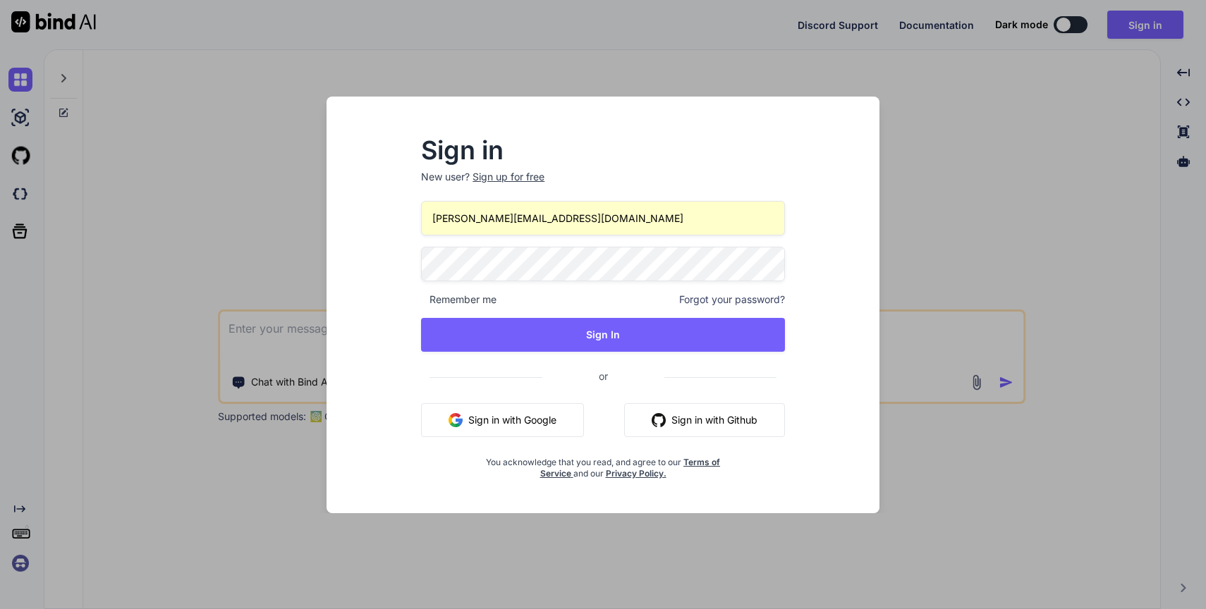
click at [676, 148] on h2 "Sign in" at bounding box center [603, 150] width 364 height 23
